Goal: Communication & Community: Answer question/provide support

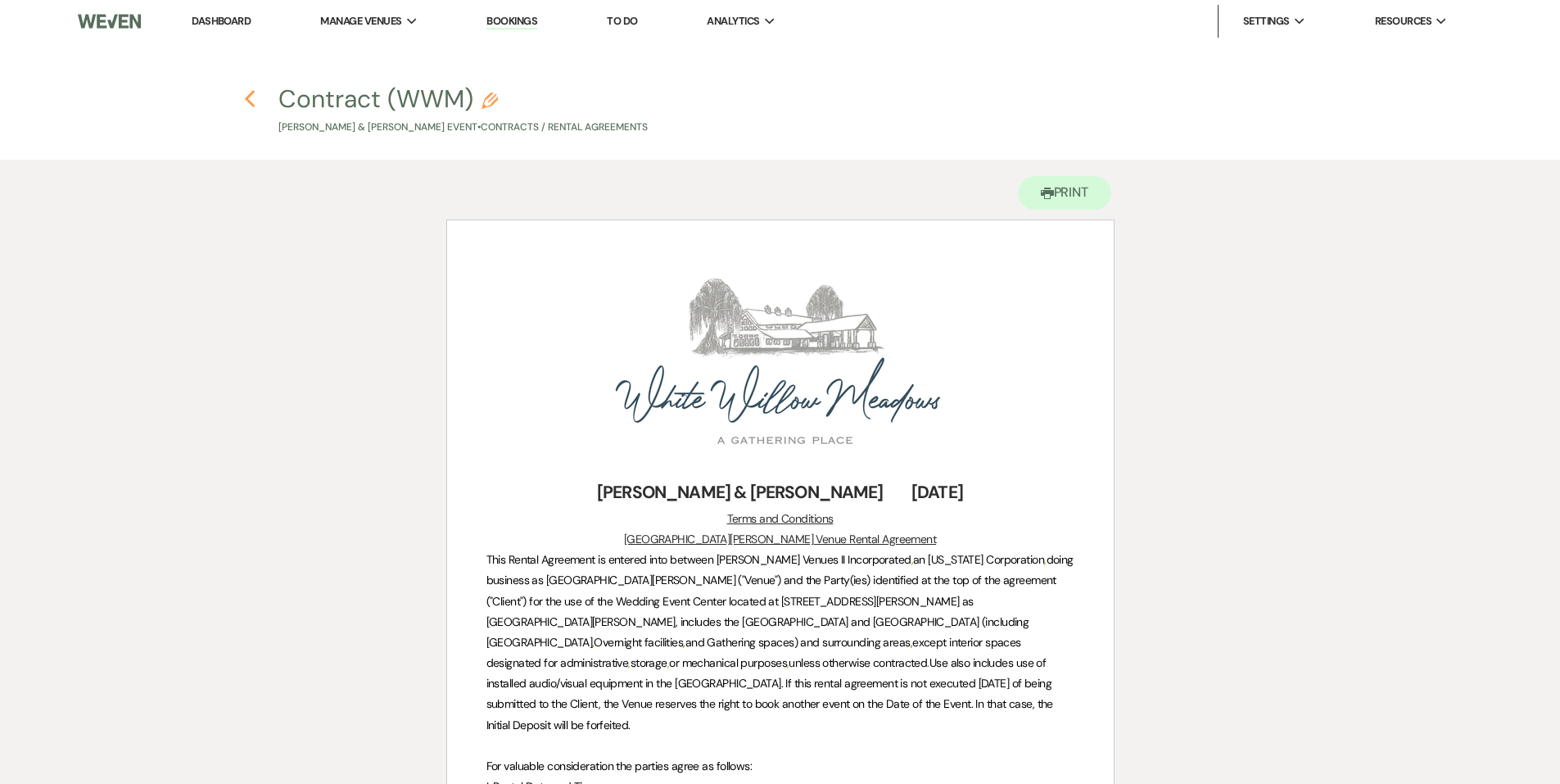
click at [246, 100] on use "button" at bounding box center [250, 99] width 11 height 18
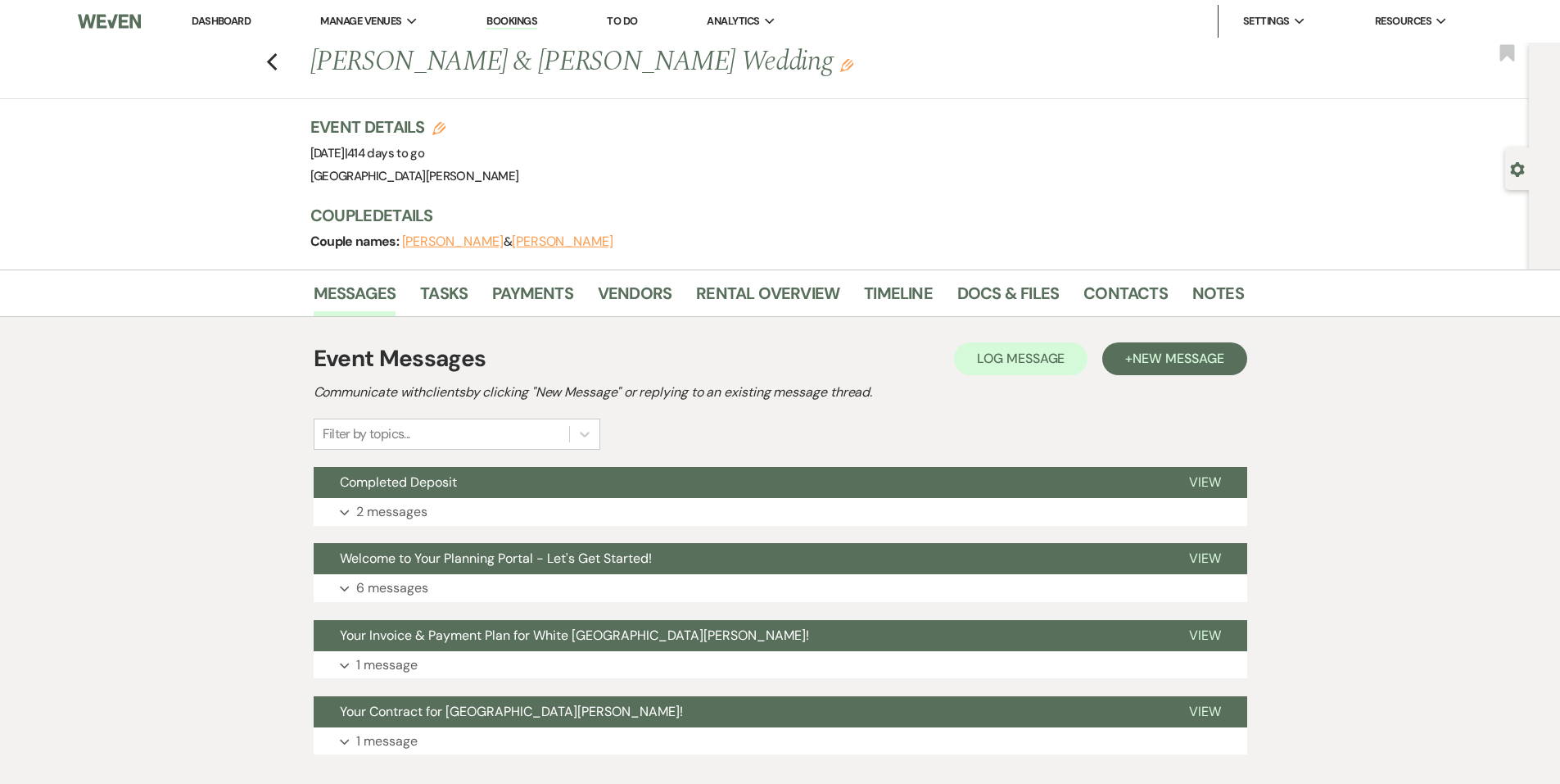
click at [294, 60] on div "Previous [PERSON_NAME] & [PERSON_NAME] Wedding Edit Bookmark" at bounding box center [761, 70] width 1538 height 57
click at [235, 26] on link "Dashboard" at bounding box center [221, 20] width 59 height 13
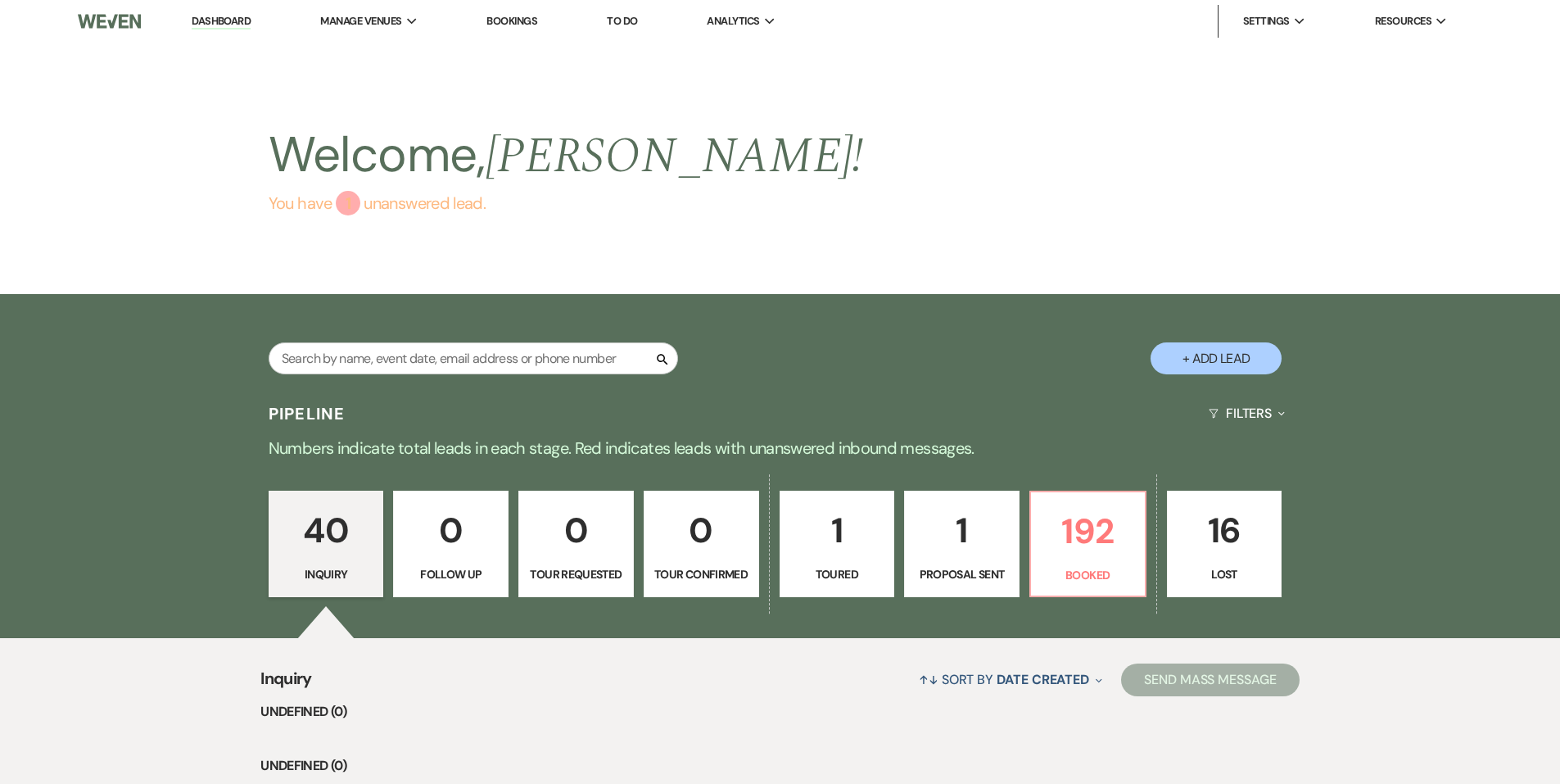
click at [316, 198] on link "You have 1 unanswered lead ." at bounding box center [566, 202] width 595 height 24
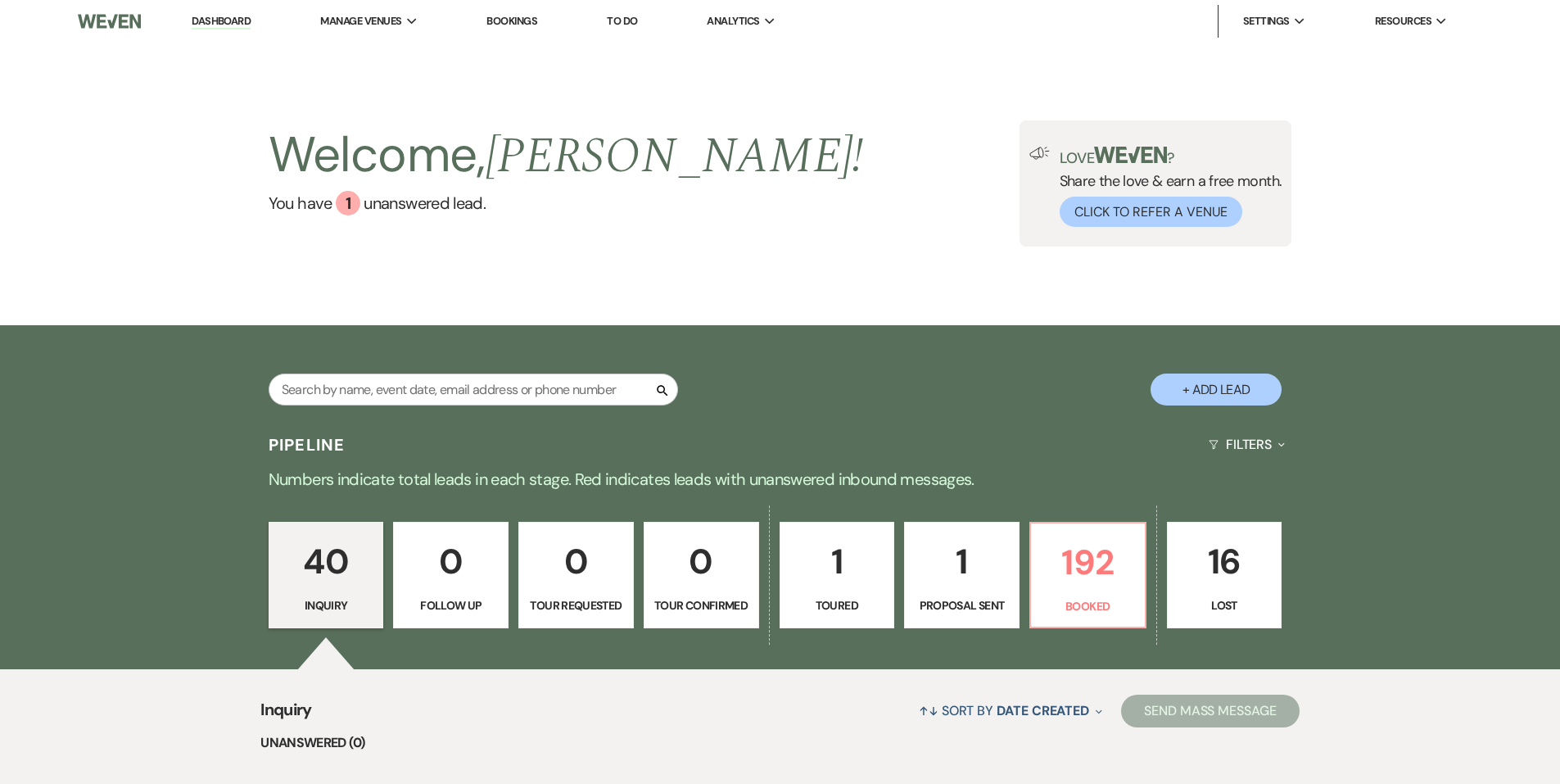
scroll to position [325, 0]
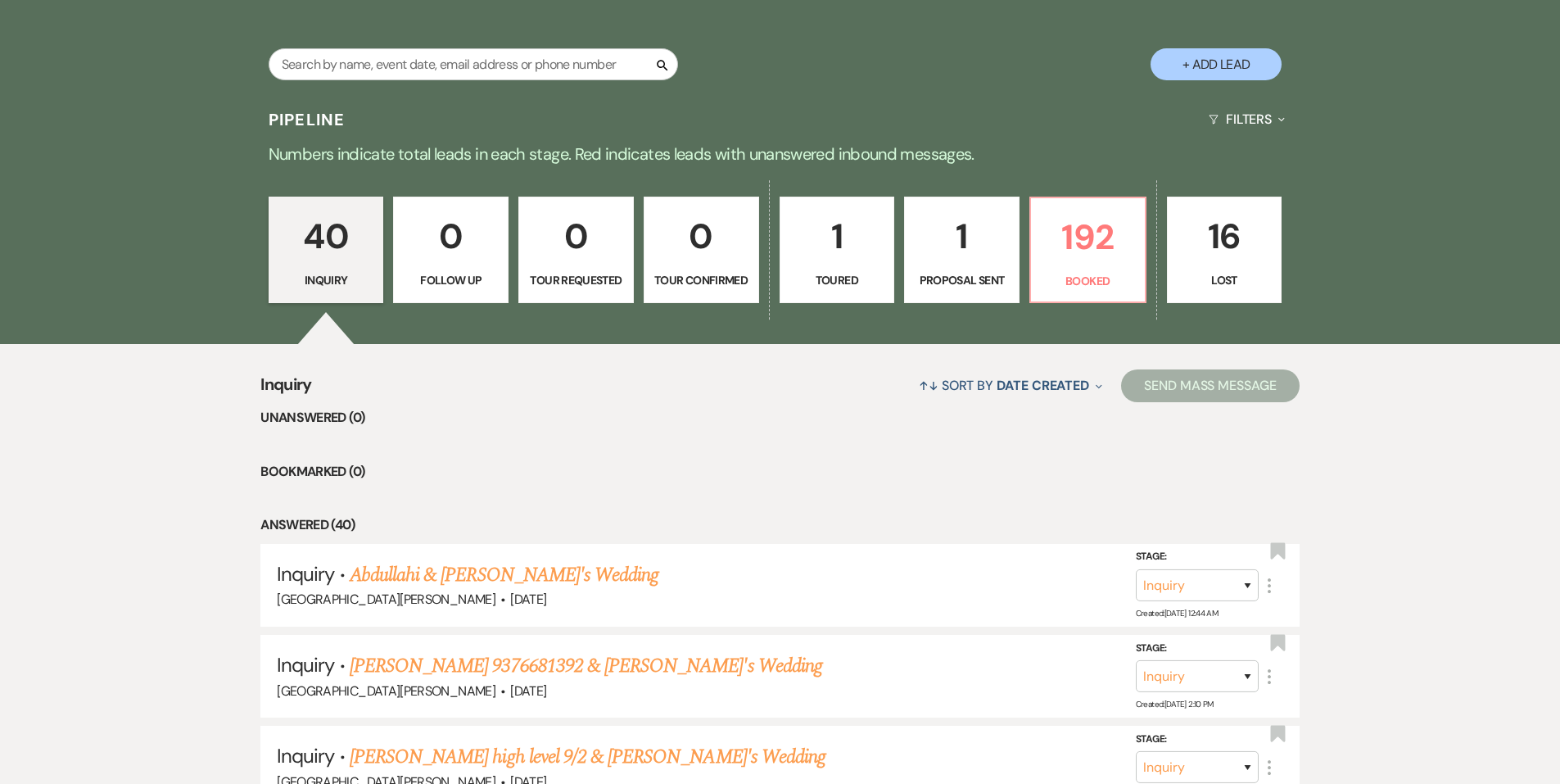
click at [1084, 535] on li "Answered (40)" at bounding box center [780, 525] width 1039 height 22
click at [1095, 264] on p "192" at bounding box center [1088, 236] width 94 height 55
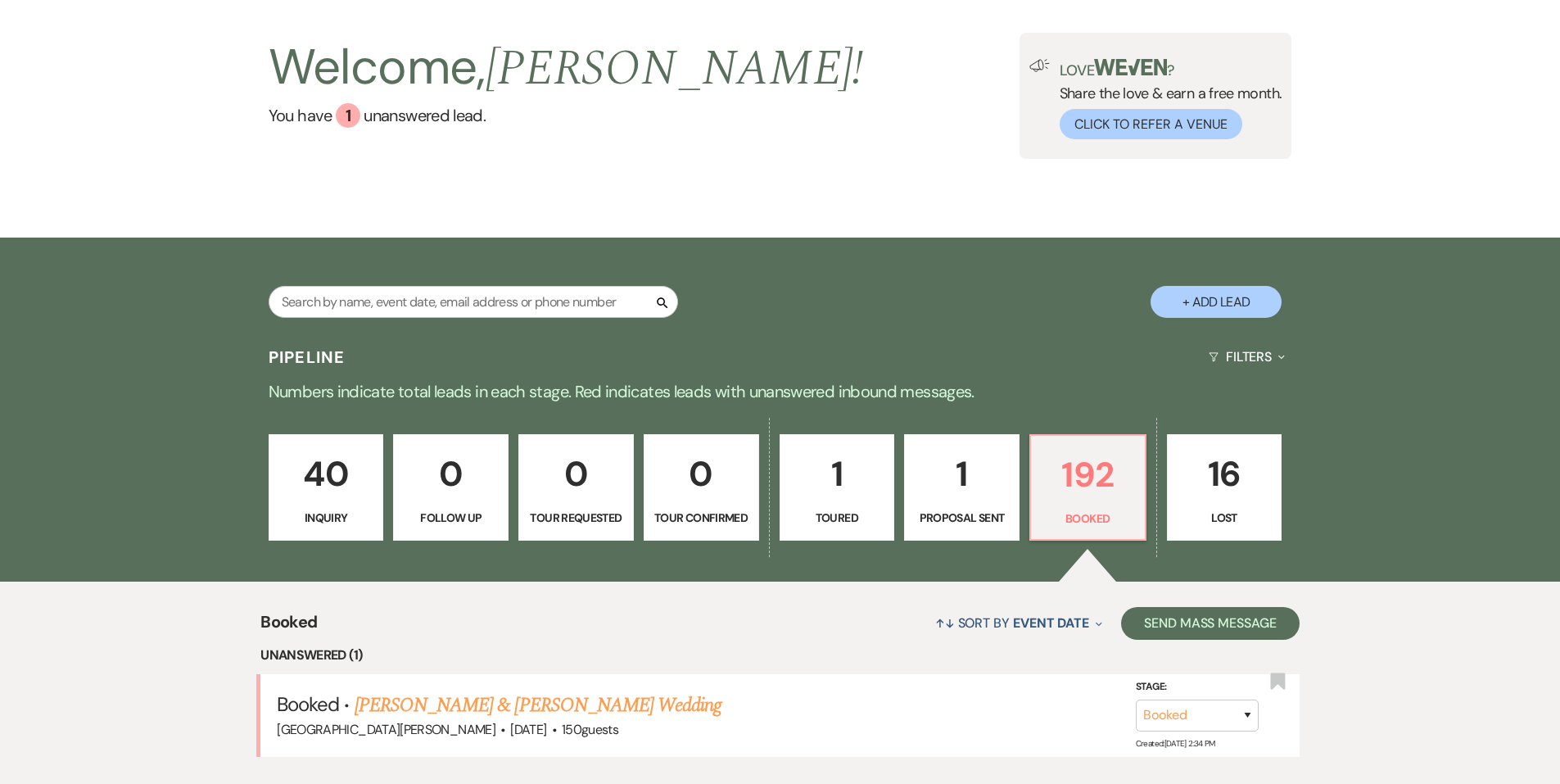
scroll to position [407, 0]
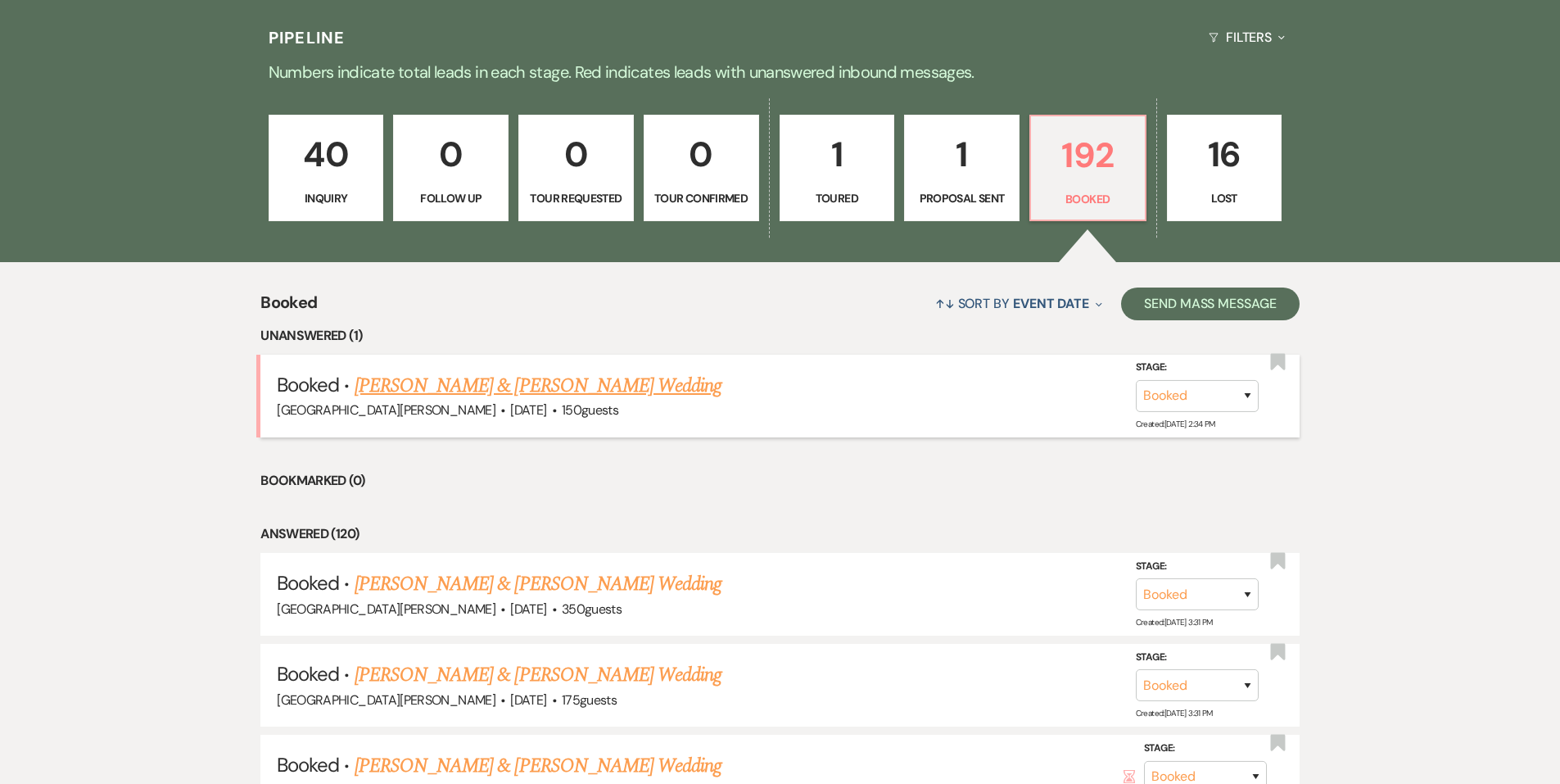
click at [401, 387] on link "[PERSON_NAME] & [PERSON_NAME] Wedding" at bounding box center [538, 386] width 367 height 30
